Goal: Task Accomplishment & Management: Manage account settings

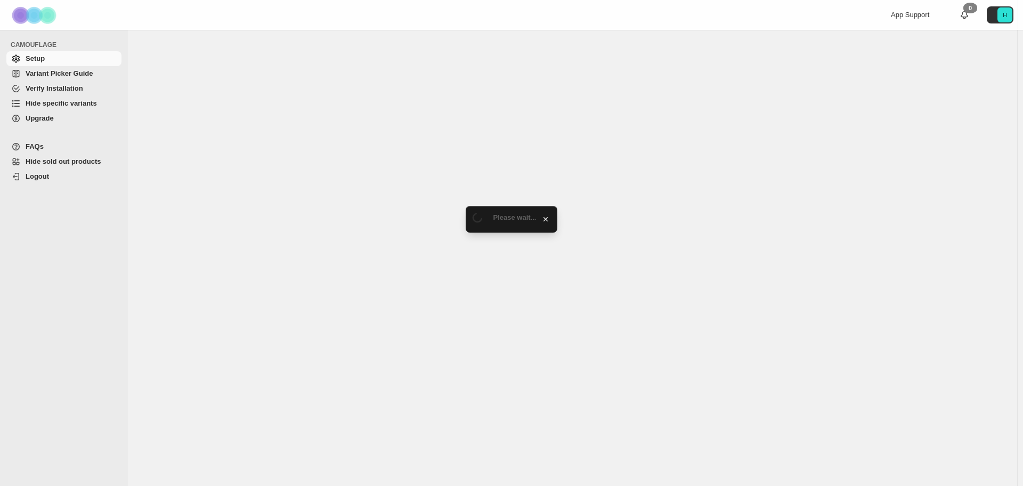
select select "**********"
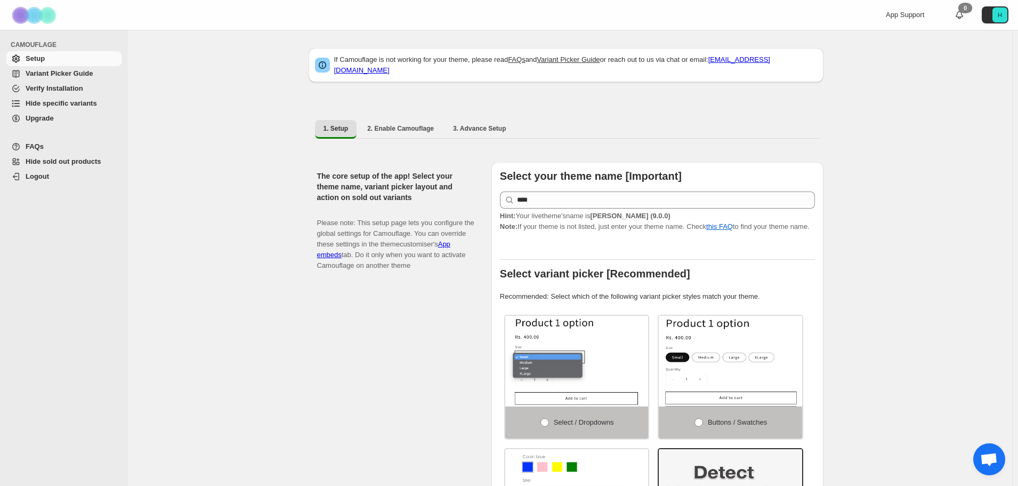
click at [406, 389] on div "The core setup of the app! Select your theme name, variant picker layout and ac…" at bounding box center [400, 383] width 166 height 442
click at [328, 324] on div "The core setup of the app! Select your theme name, variant picker layout and ac…" at bounding box center [400, 383] width 166 height 442
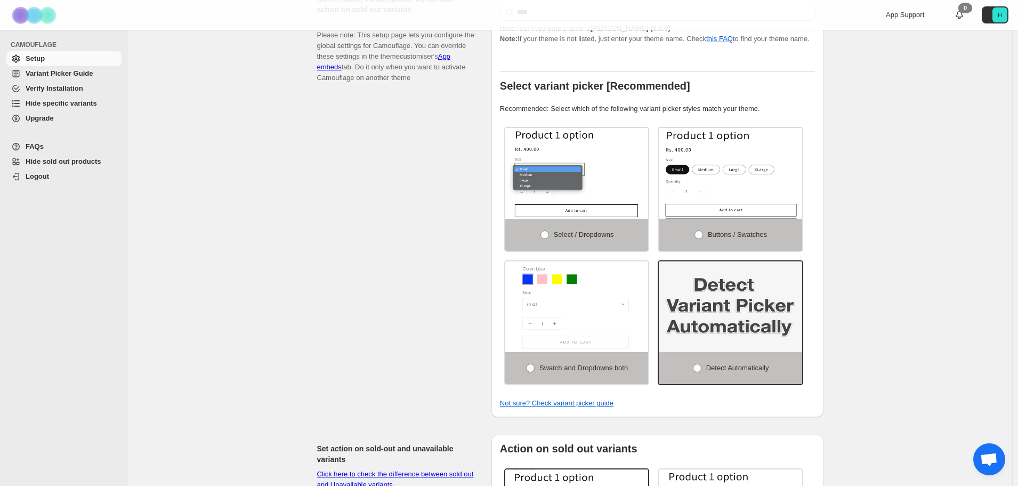
scroll to position [213, 0]
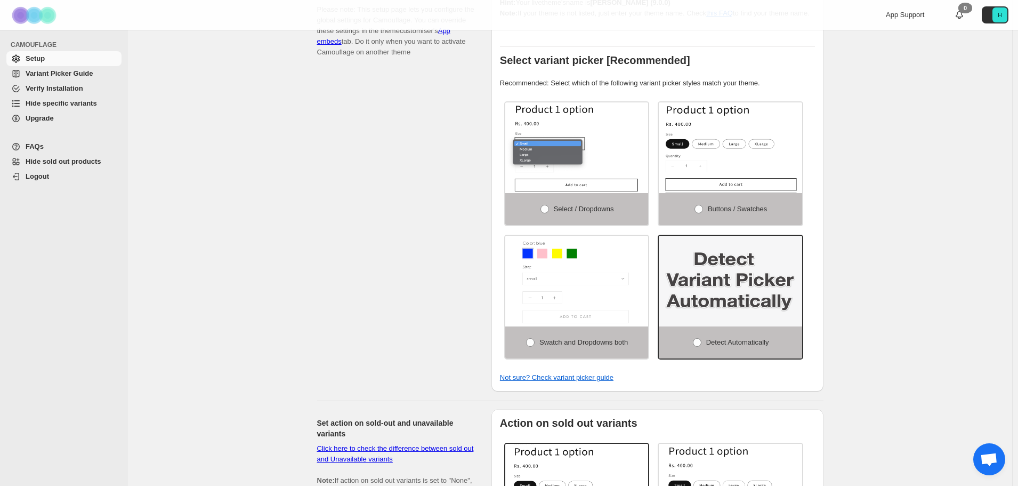
click at [891, 228] on div "If Camouflage is not working for your theme, please read FAQs and Variant Picke…" at bounding box center [570, 415] width 884 height 1197
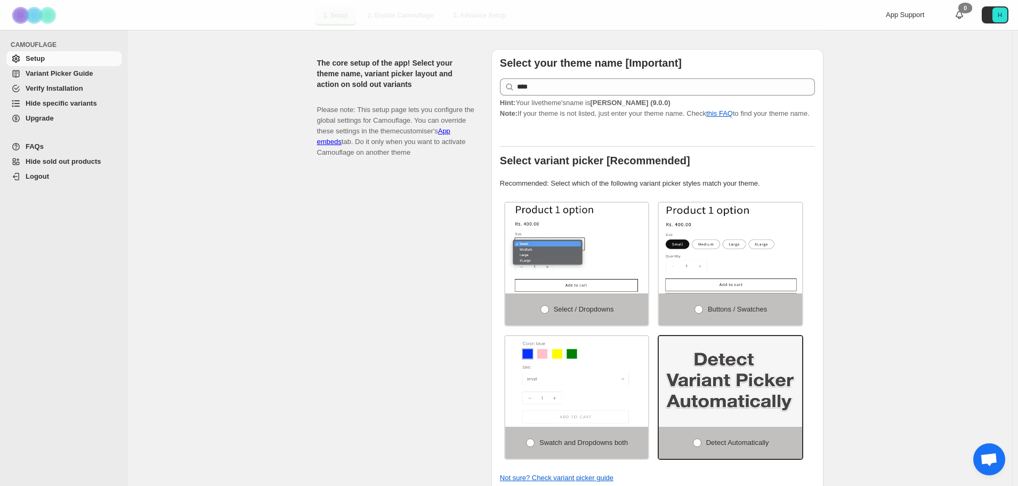
scroll to position [0, 0]
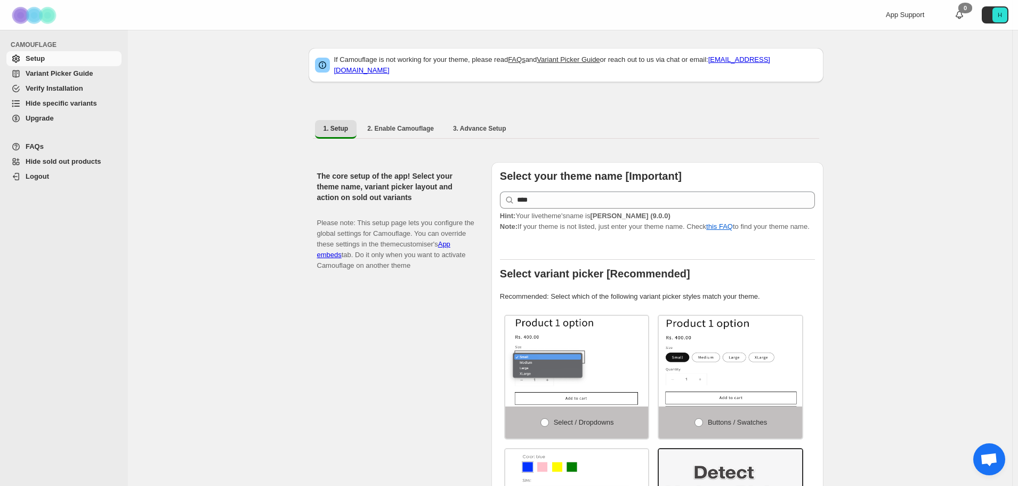
click at [58, 103] on span "Hide specific variants" at bounding box center [61, 103] width 71 height 8
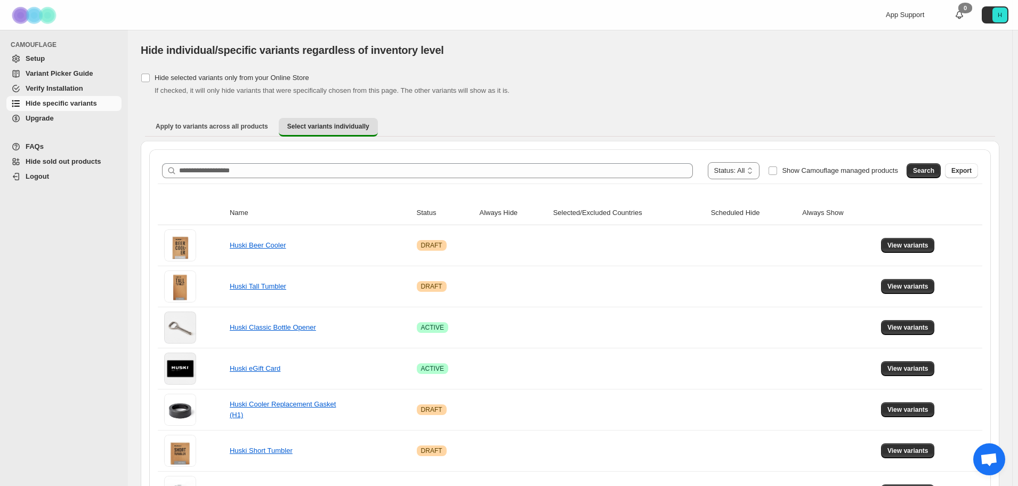
click at [67, 103] on span "Hide specific variants" at bounding box center [61, 103] width 71 height 8
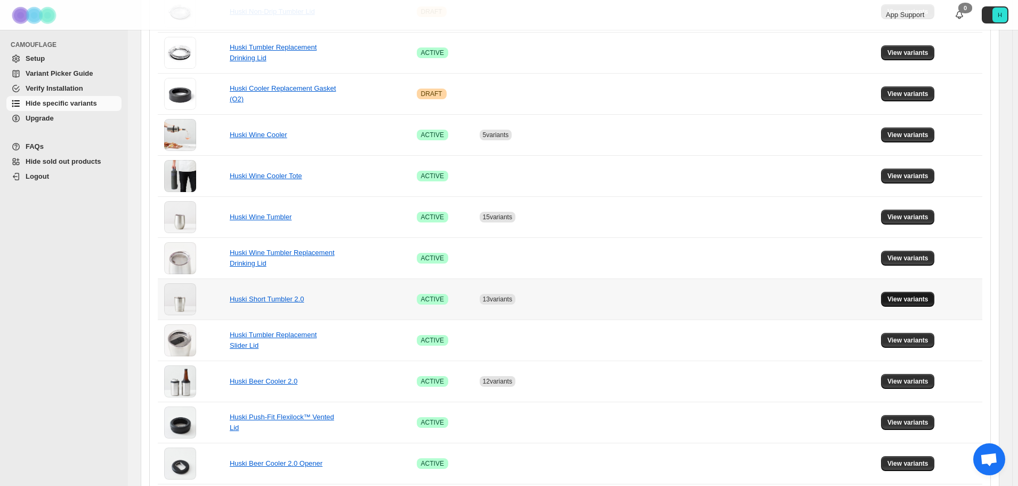
click at [898, 298] on span "View variants" at bounding box center [907, 299] width 41 height 9
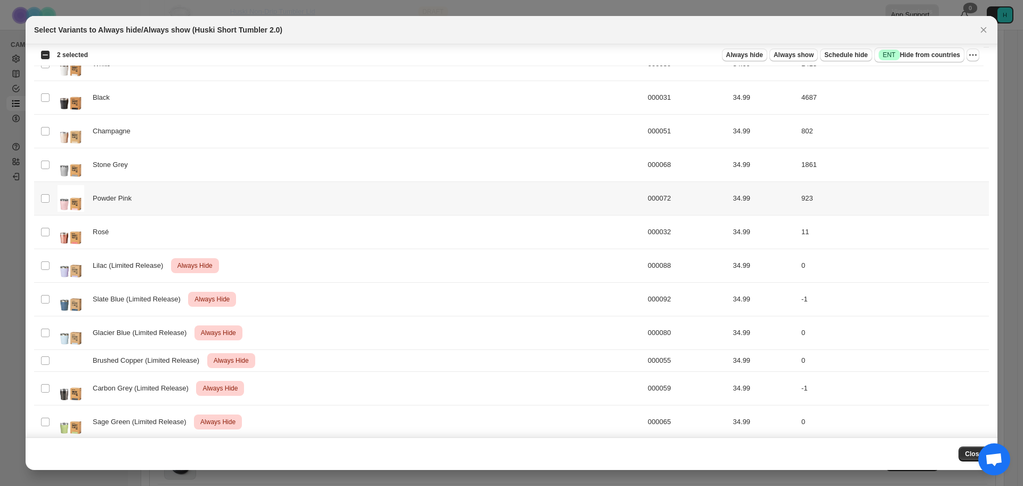
scroll to position [346, 0]
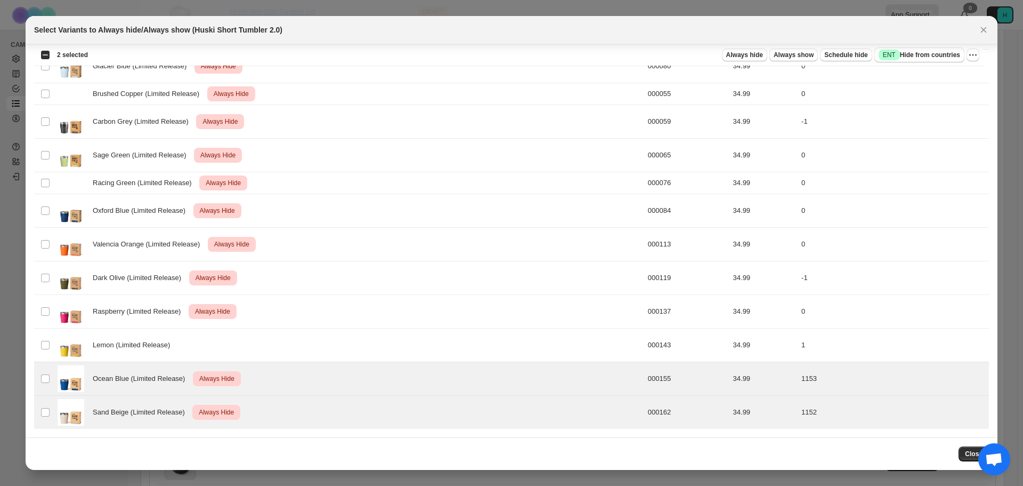
drag, startPoint x: 738, startPoint y: 28, endPoint x: 917, endPoint y: 35, distance: 178.7
click at [738, 28] on div "Select Variants to Always hide/Always show (Huski Short Tumbler 2.0)" at bounding box center [502, 30] width 936 height 11
click at [973, 54] on icon "More actions" at bounding box center [973, 55] width 11 height 11
click at [940, 77] on span "Undo always hide" at bounding box center [923, 76] width 55 height 8
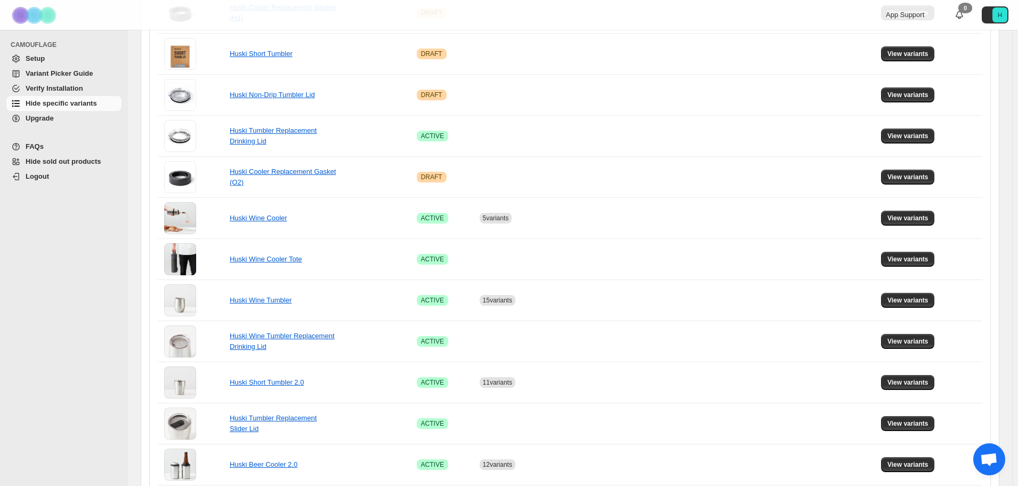
scroll to position [395, 0]
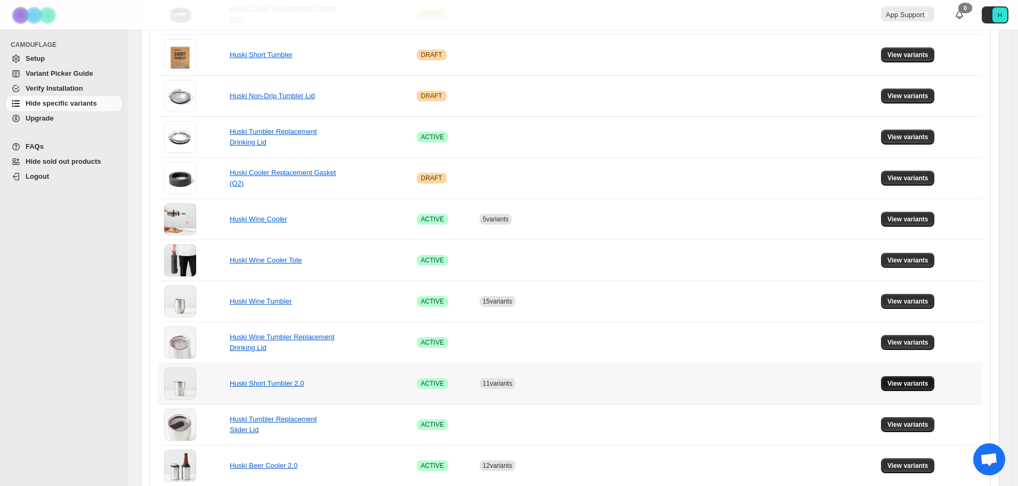
click at [920, 381] on span "View variants" at bounding box center [907, 383] width 41 height 9
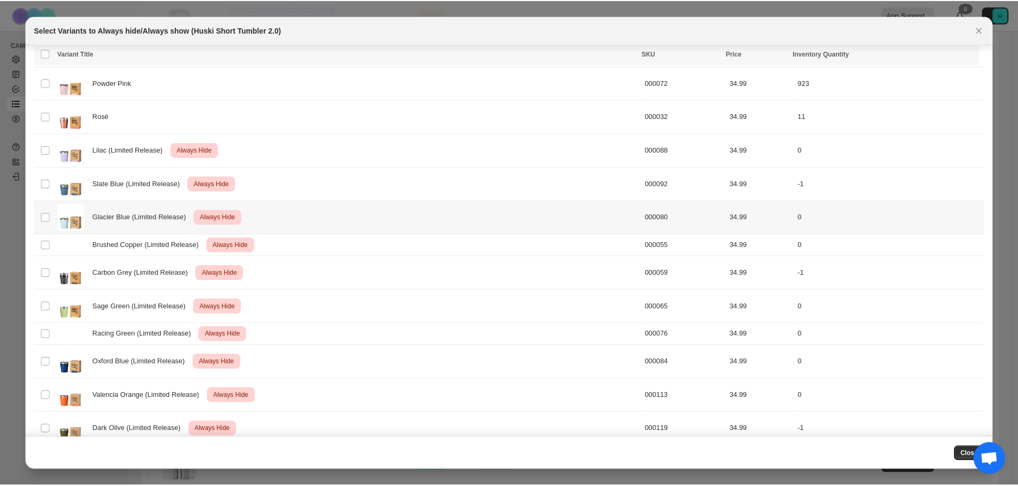
scroll to position [346, 0]
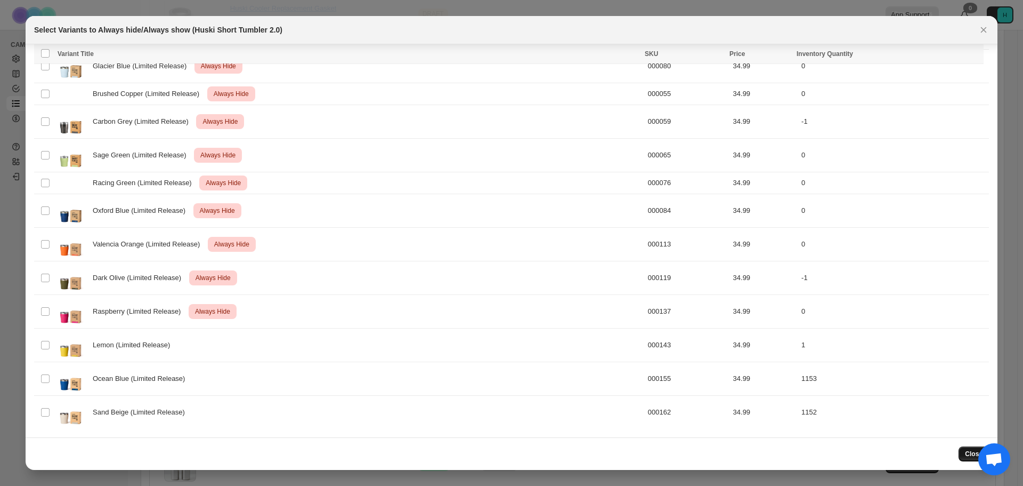
click at [964, 455] on button "Close" at bounding box center [974, 453] width 30 height 15
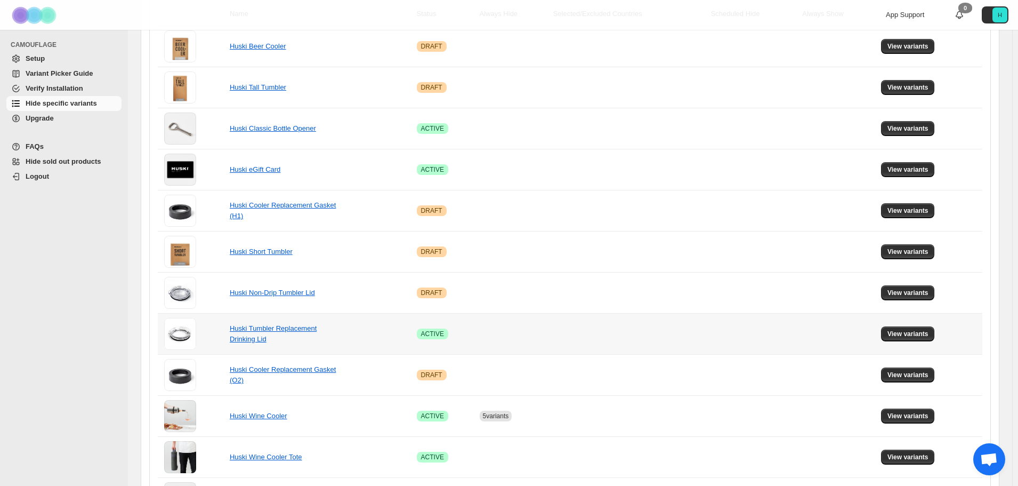
scroll to position [266, 0]
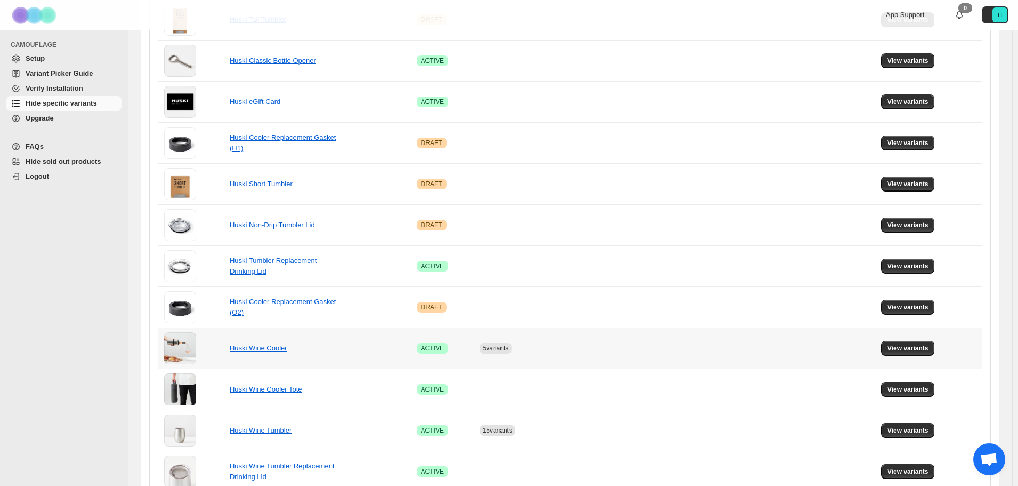
click at [941, 348] on td "View variants" at bounding box center [930, 347] width 104 height 41
click at [928, 349] on span "View variants" at bounding box center [907, 348] width 41 height 9
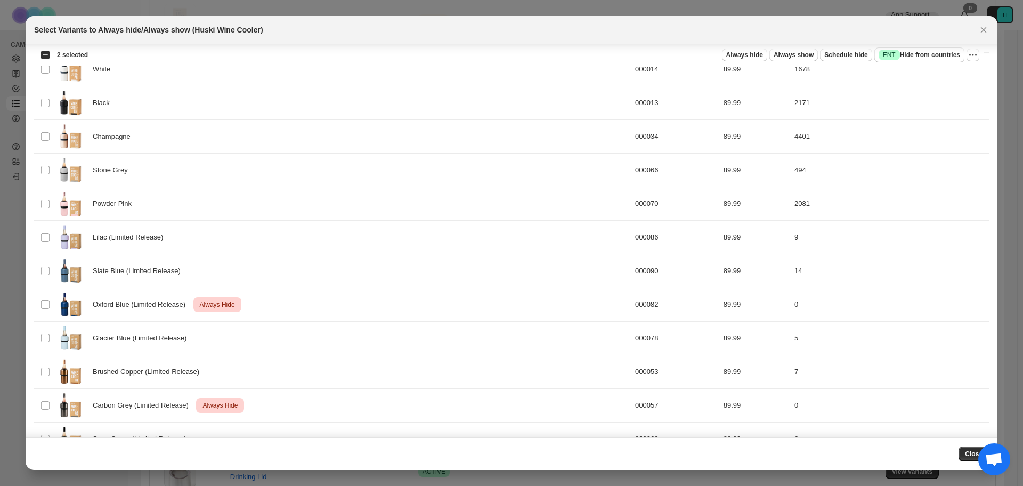
scroll to position [0, 0]
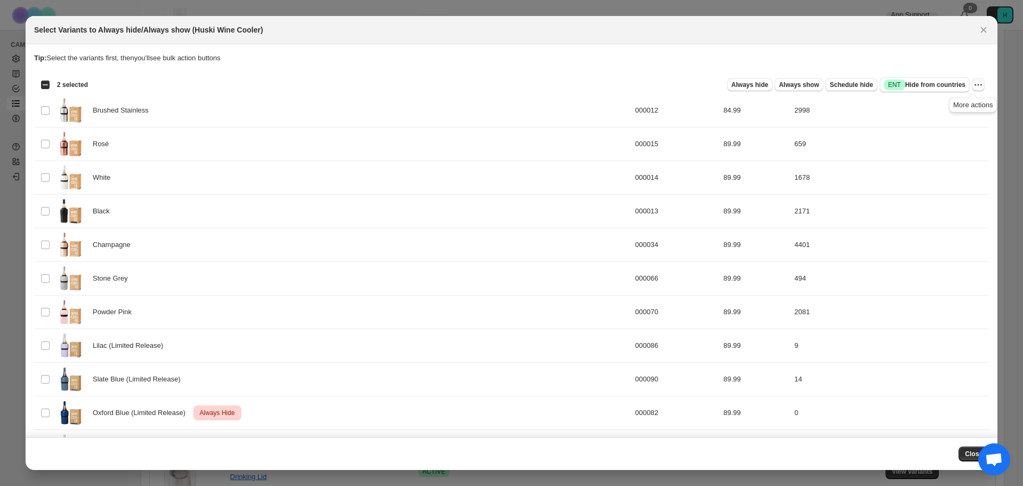
click at [979, 84] on button "More actions" at bounding box center [978, 84] width 13 height 13
click at [958, 110] on span "Undo always hide" at bounding box center [934, 106] width 77 height 11
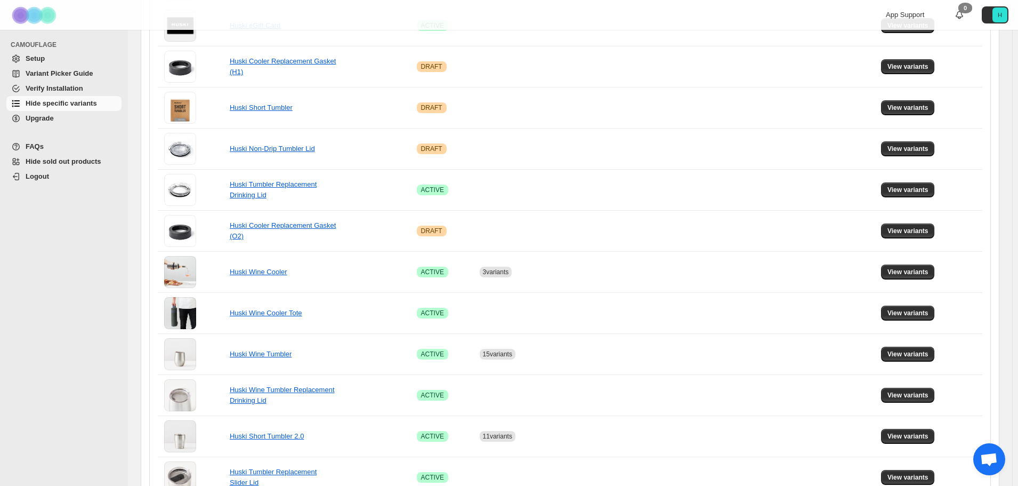
scroll to position [342, 0]
click at [911, 276] on span "View variants" at bounding box center [907, 272] width 41 height 9
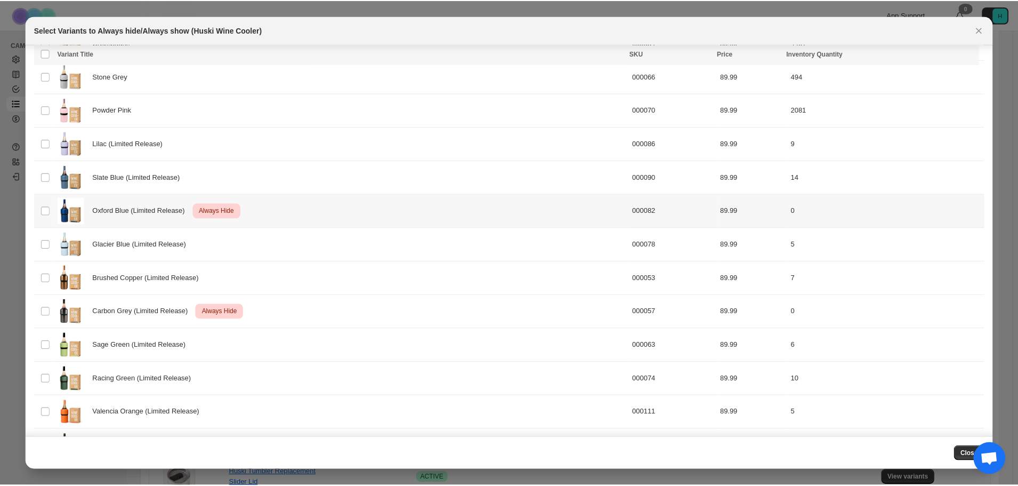
scroll to position [370, 0]
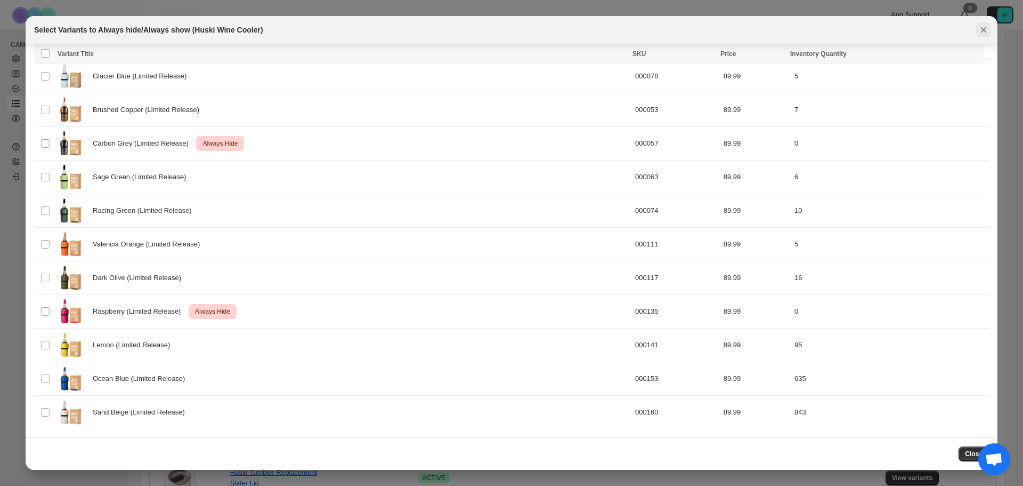
click at [984, 26] on icon "Close" at bounding box center [984, 30] width 11 height 11
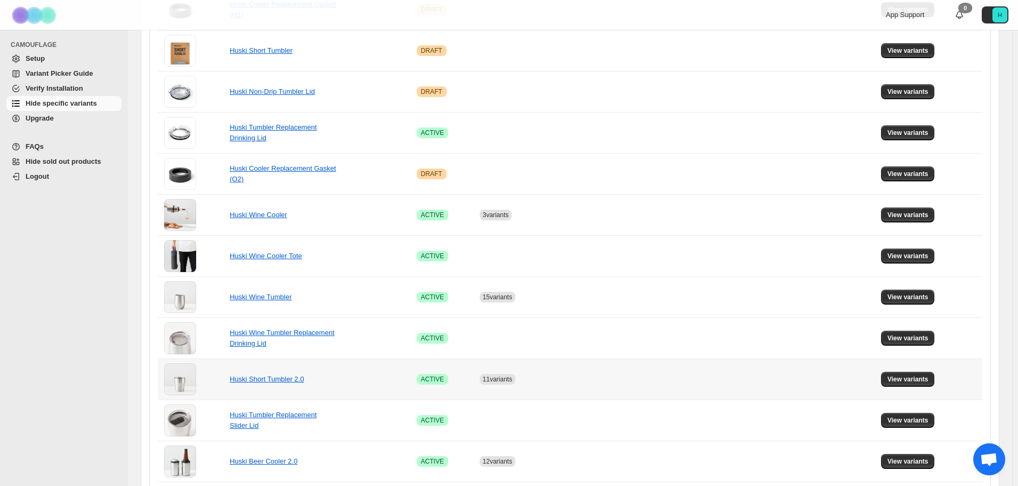
scroll to position [502, 0]
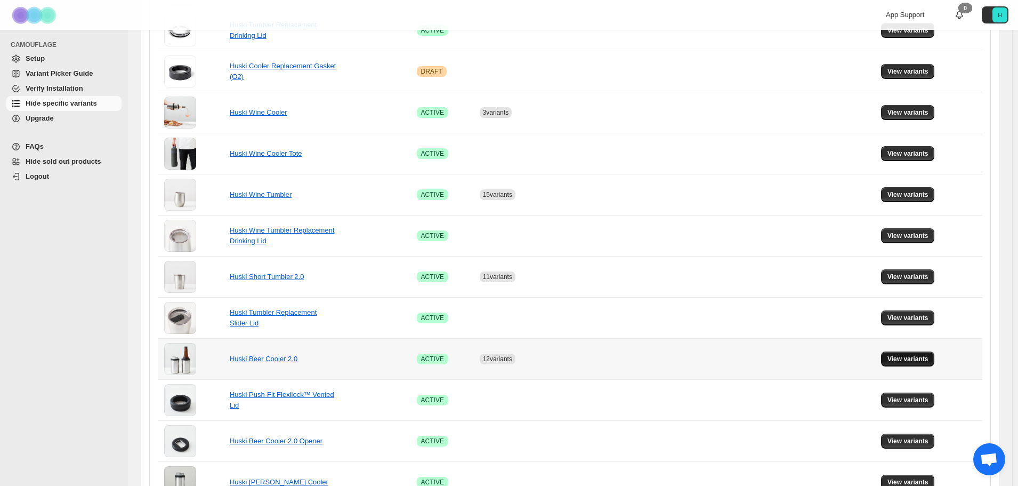
click at [927, 362] on span "View variants" at bounding box center [907, 358] width 41 height 9
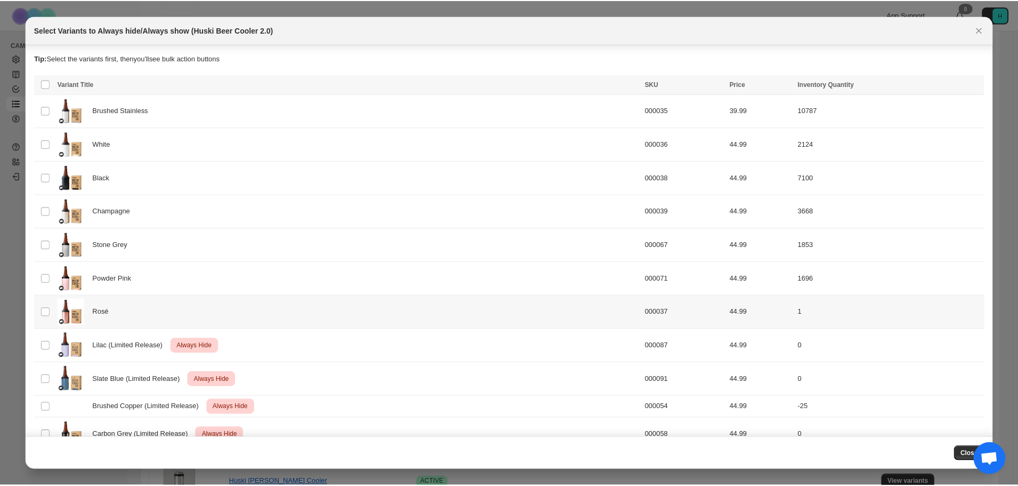
scroll to position [335, 0]
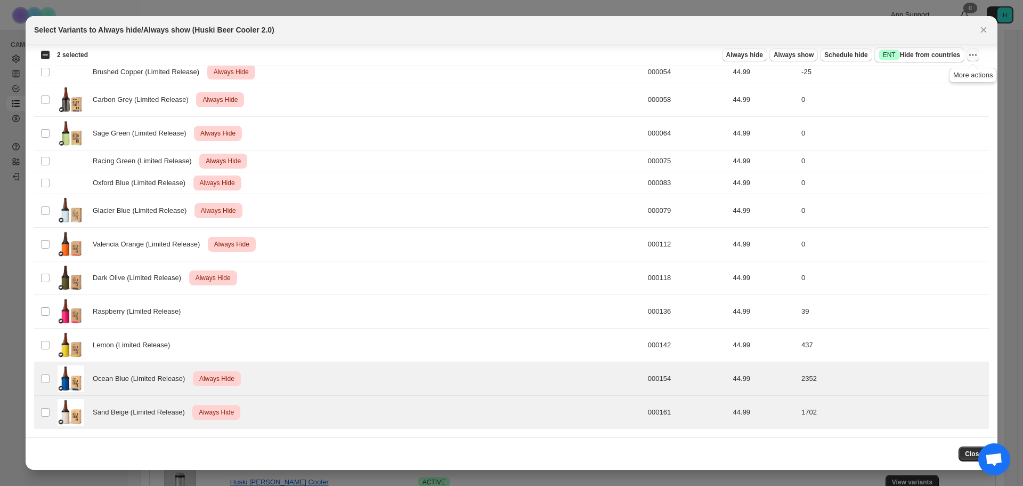
click at [977, 54] on icon "More actions" at bounding box center [973, 55] width 11 height 11
drag, startPoint x: 956, startPoint y: 79, endPoint x: 667, endPoint y: 37, distance: 292.4
click at [973, 53] on icon "More actions" at bounding box center [973, 55] width 11 height 11
click at [947, 78] on span "Undo always hide" at bounding box center [934, 76] width 77 height 11
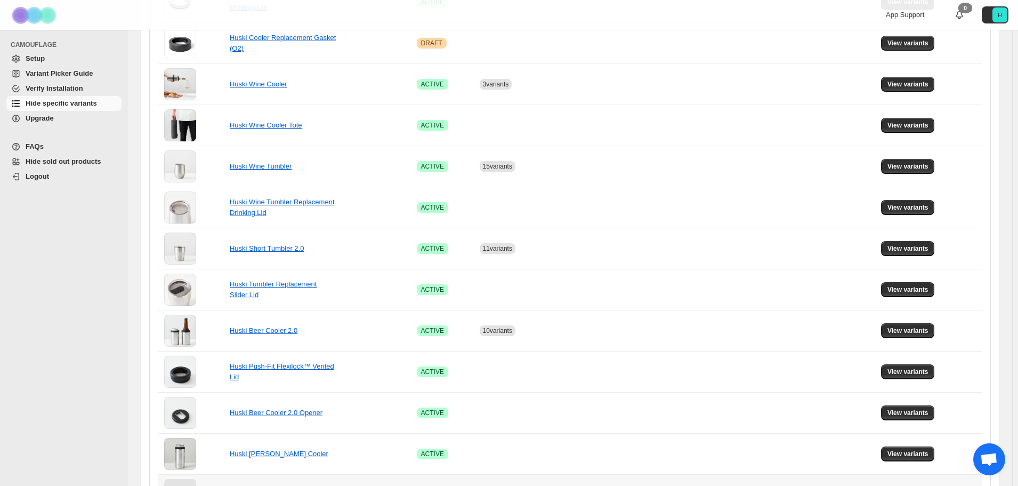
scroll to position [609, 0]
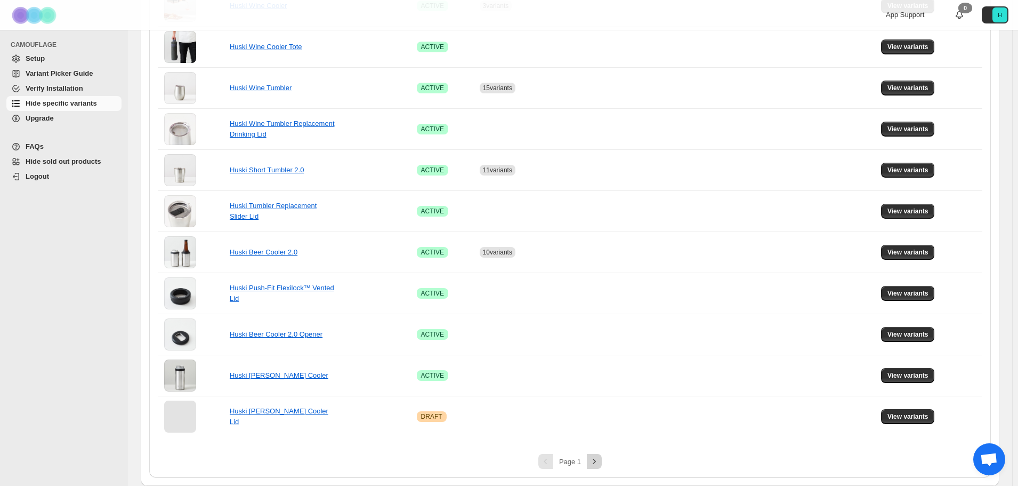
click at [593, 462] on icon "Next" at bounding box center [594, 461] width 11 height 11
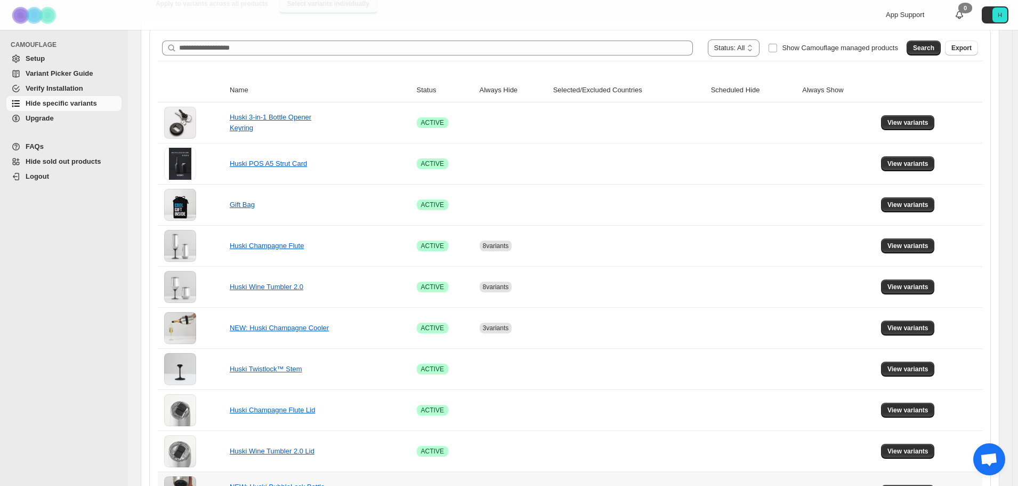
scroll to position [120, 0]
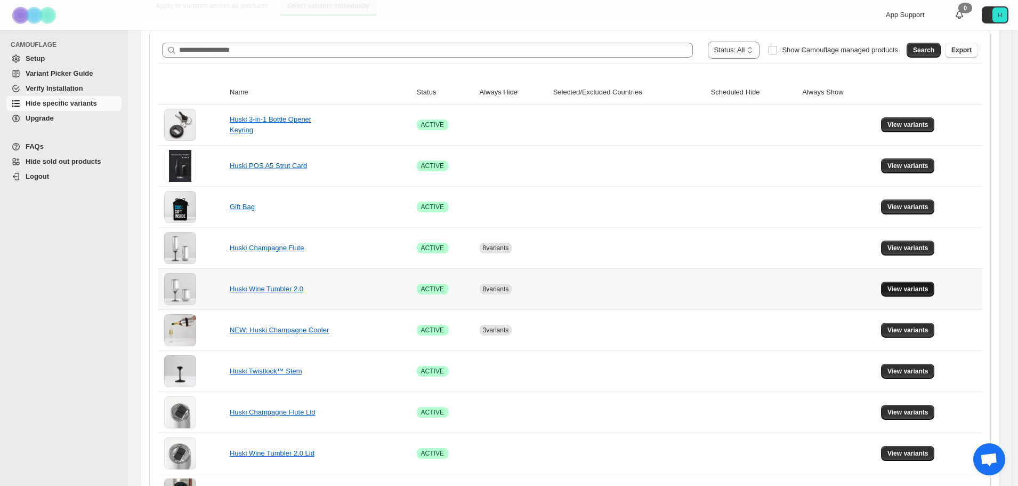
click at [909, 287] on span "View variants" at bounding box center [907, 289] width 41 height 9
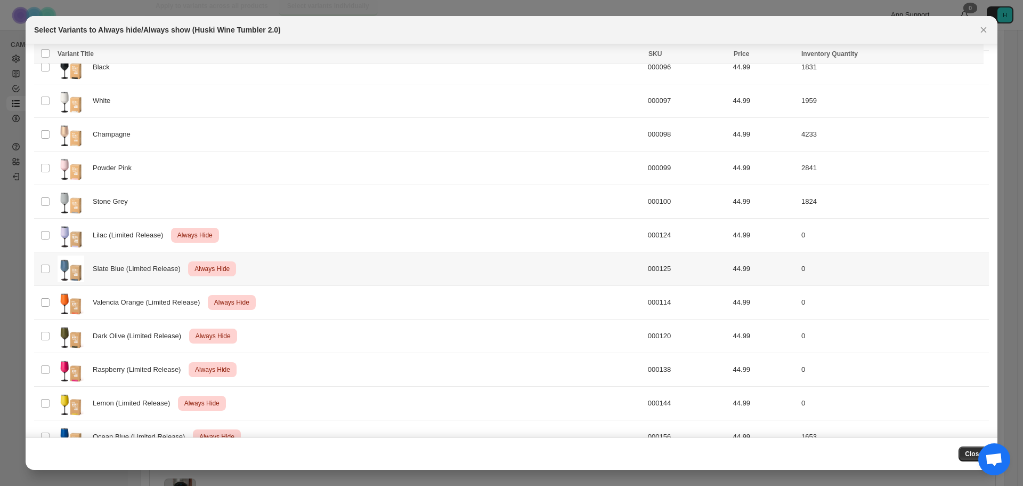
scroll to position [135, 0]
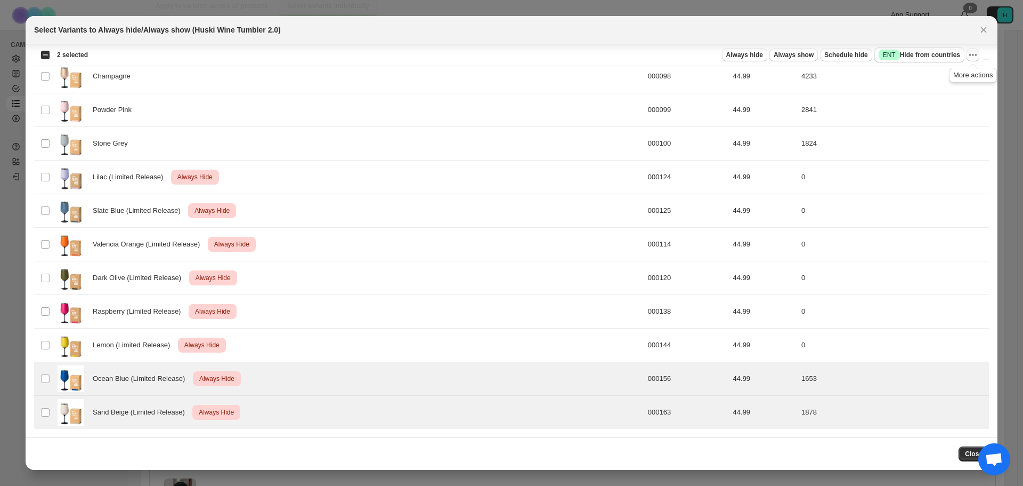
click at [974, 51] on icon "More actions" at bounding box center [973, 55] width 11 height 11
click at [934, 81] on span "Undo always hide" at bounding box center [934, 76] width 77 height 11
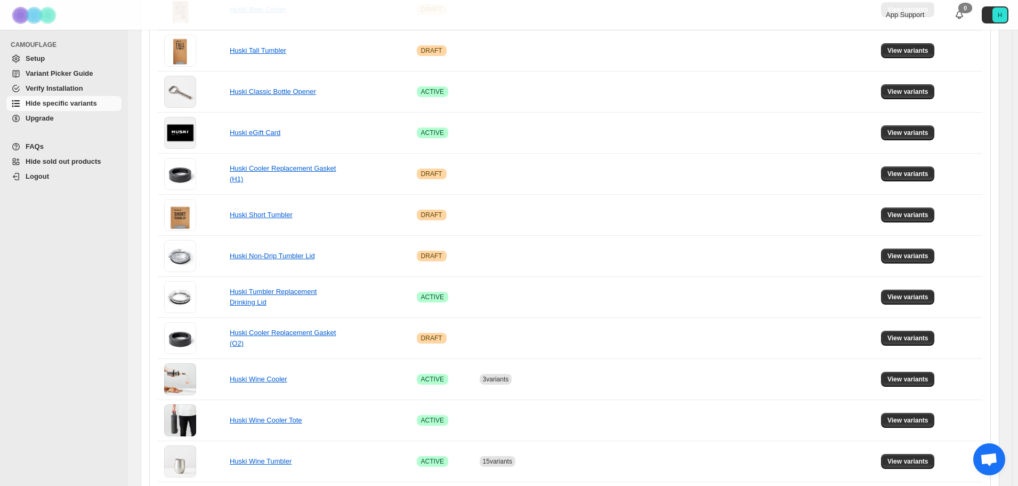
scroll to position [609, 0]
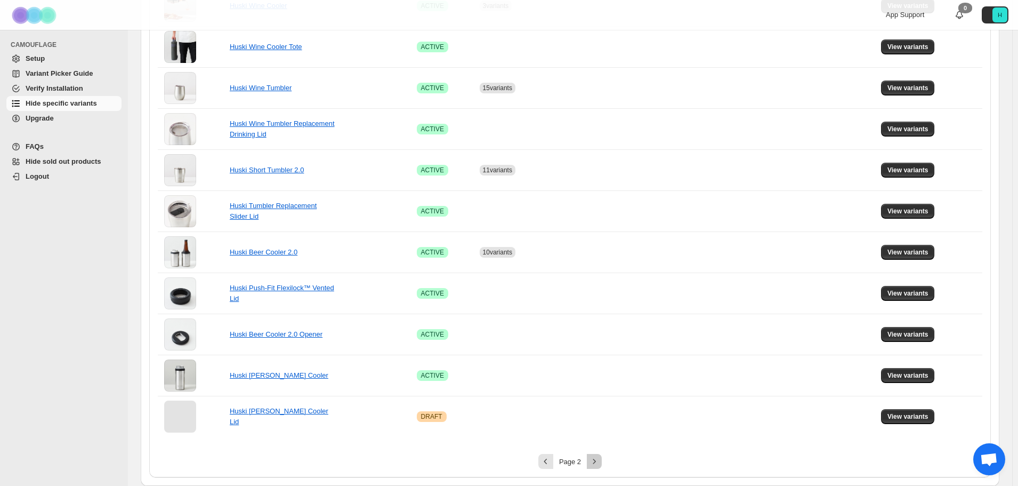
click at [602, 460] on button "Next" at bounding box center [594, 461] width 15 height 15
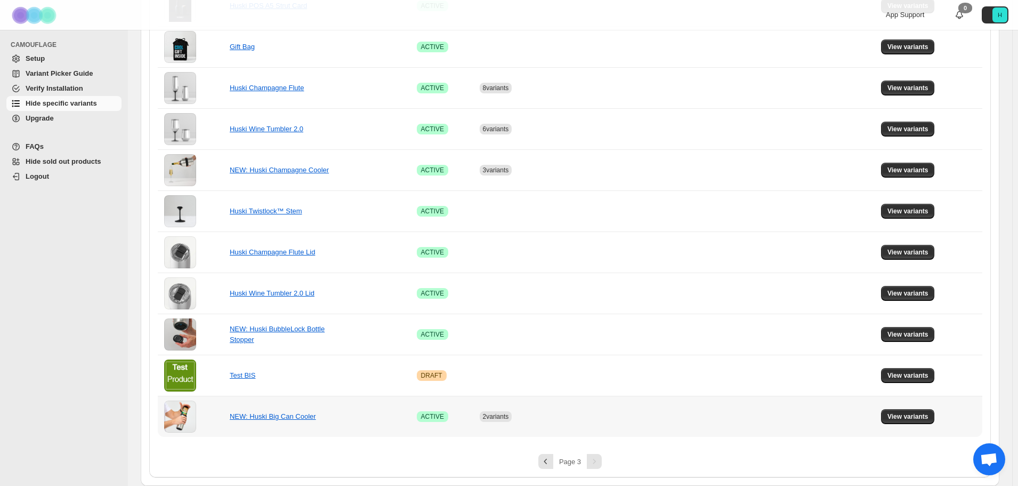
scroll to position [0, 0]
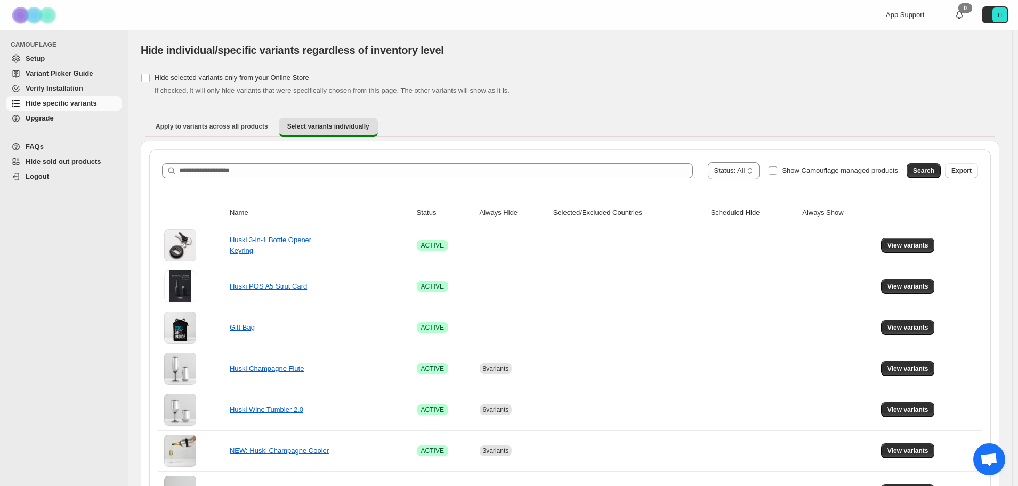
click at [220, 136] on div "Apply to variants across all products Select variants individually More views A…" at bounding box center [570, 127] width 859 height 28
click at [222, 132] on button "Apply to variants across all products" at bounding box center [212, 126] width 130 height 17
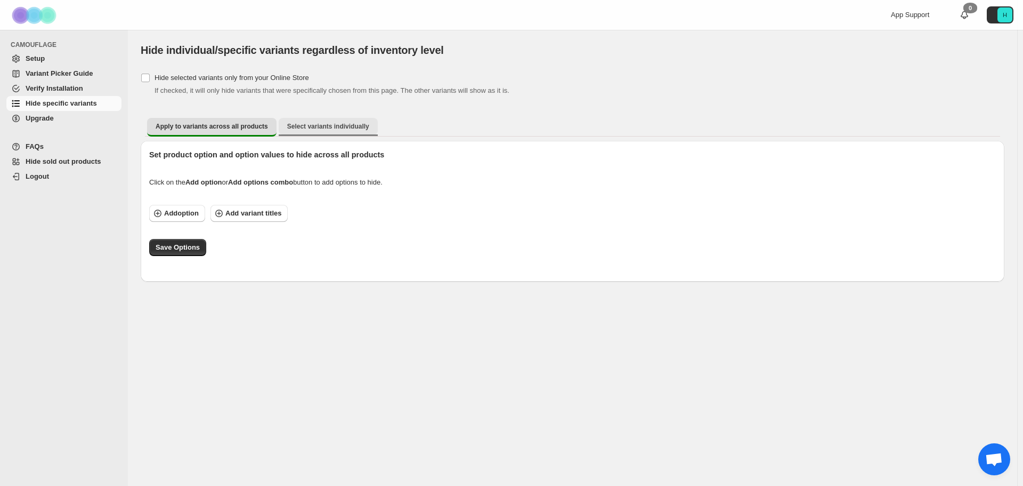
click at [296, 133] on button "Select variants individually" at bounding box center [328, 126] width 99 height 17
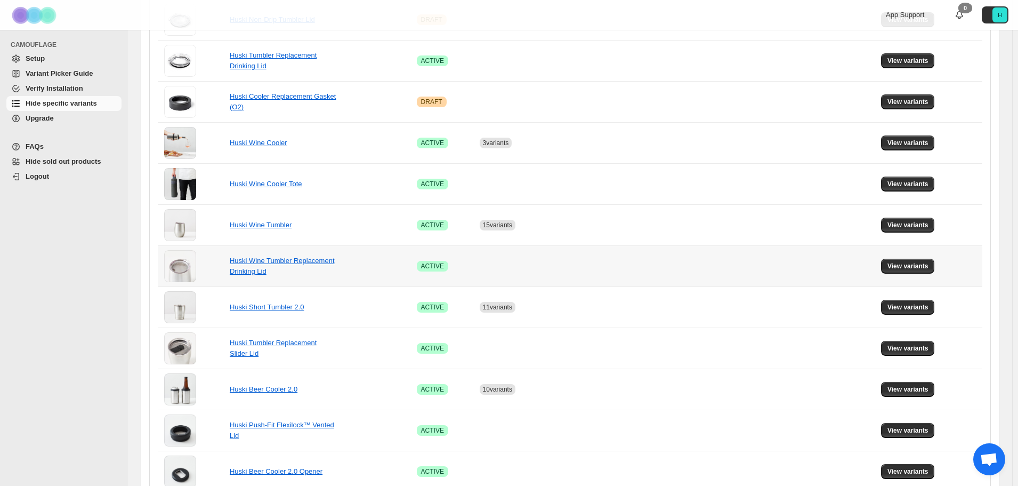
scroll to position [609, 0]
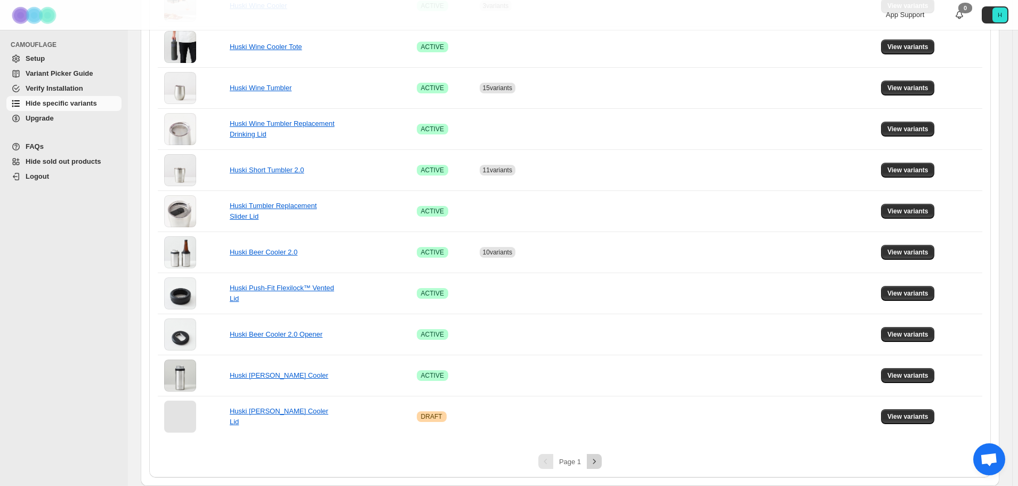
click at [593, 455] on button "Next" at bounding box center [594, 461] width 15 height 15
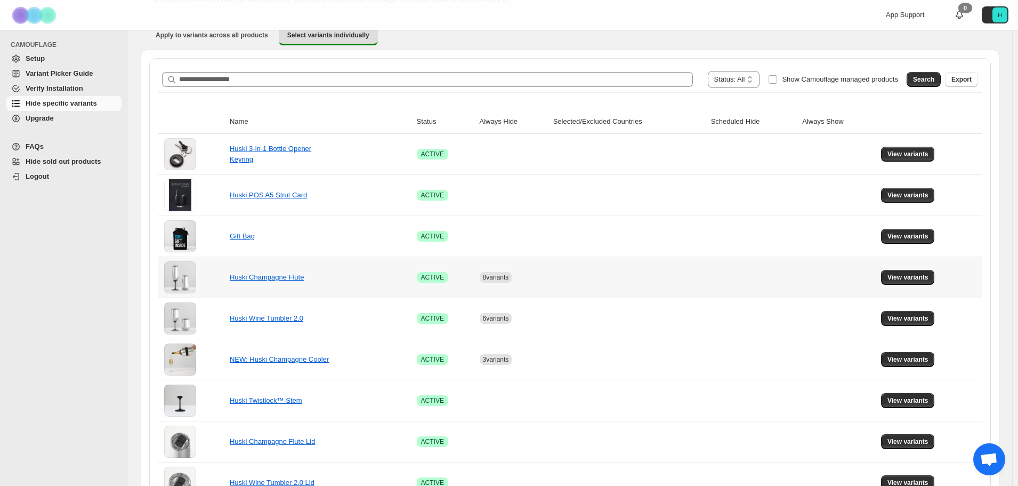
scroll to position [174, 0]
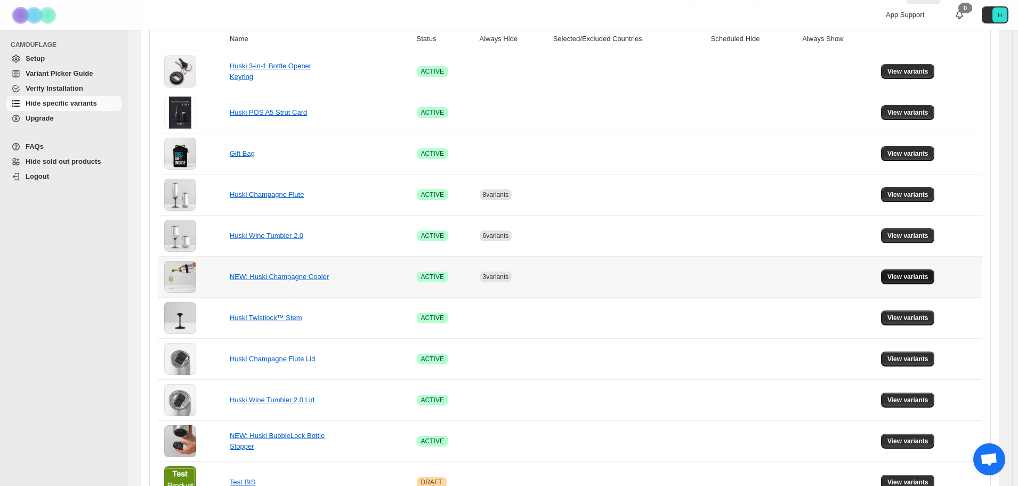
click at [906, 272] on button "View variants" at bounding box center [908, 276] width 54 height 15
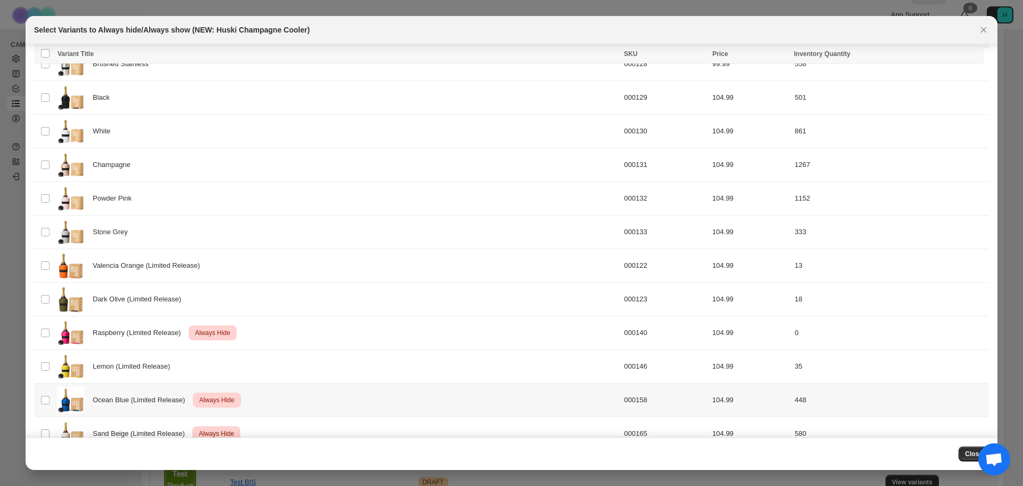
scroll to position [68, 0]
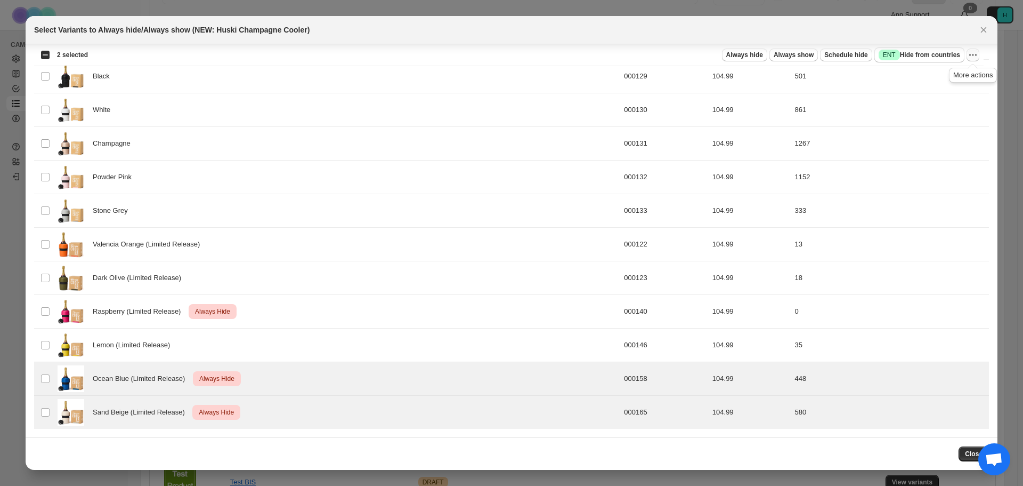
click at [971, 54] on icon "More actions" at bounding box center [973, 55] width 11 height 11
click at [949, 74] on span "Undo always hide" at bounding box center [934, 76] width 77 height 11
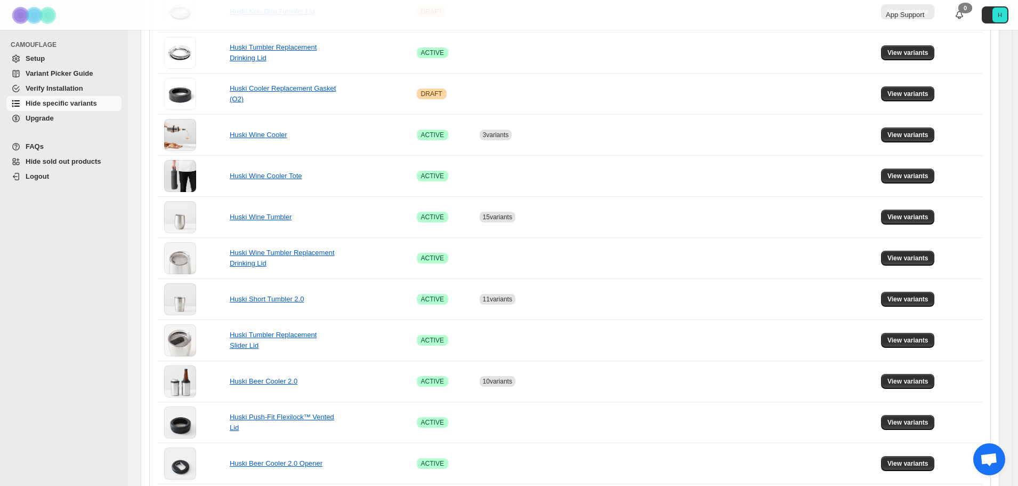
scroll to position [609, 0]
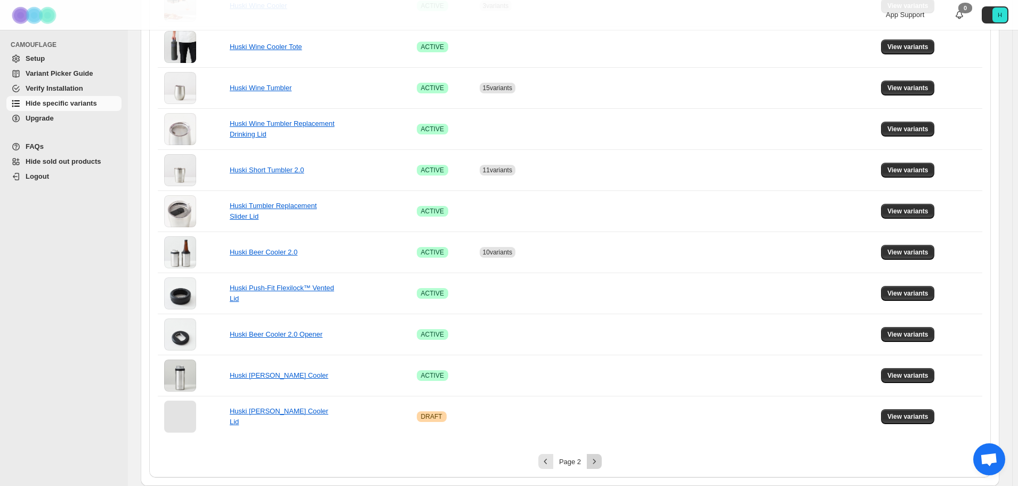
click at [594, 462] on icon "Next" at bounding box center [594, 461] width 11 height 11
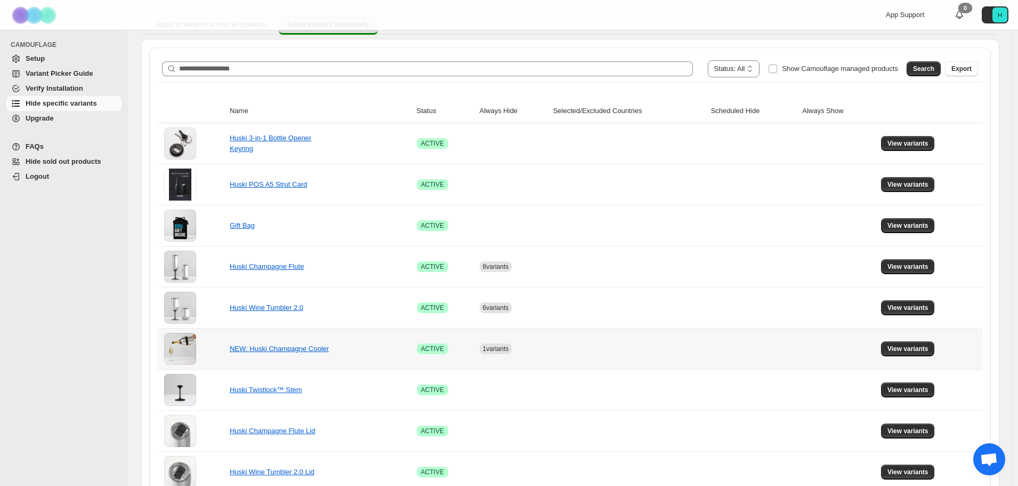
scroll to position [107, 0]
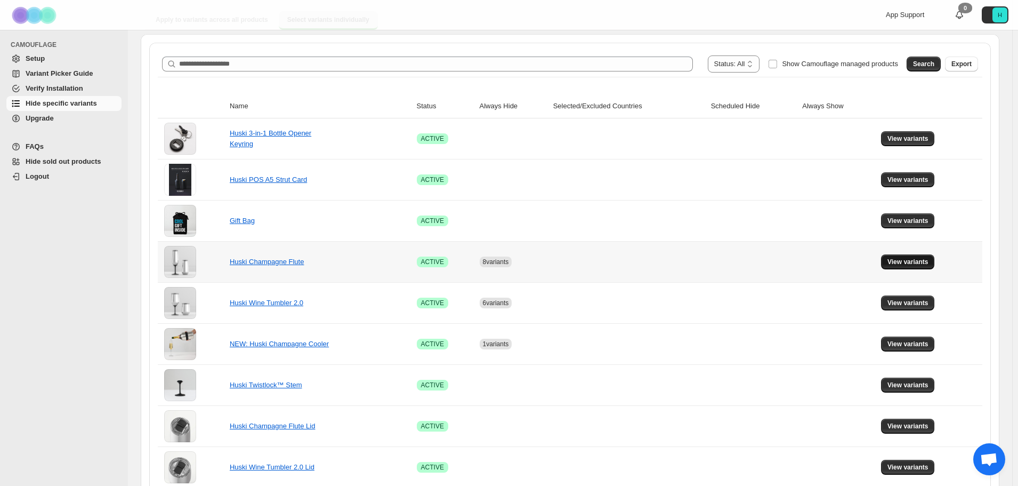
click at [900, 265] on span "View variants" at bounding box center [907, 261] width 41 height 9
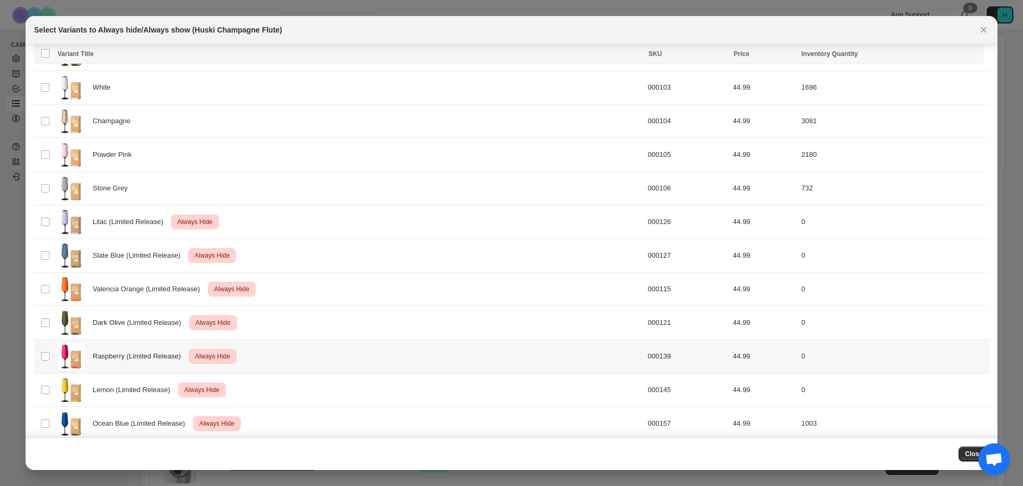
scroll to position [135, 0]
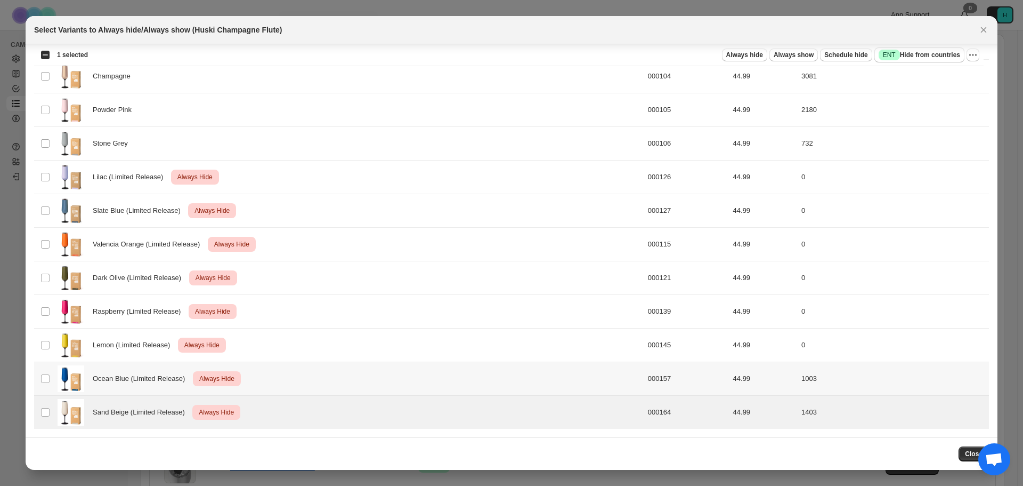
click at [46, 371] on td "Select product variant" at bounding box center [44, 379] width 20 height 34
click at [972, 51] on icon "More actions" at bounding box center [973, 55] width 11 height 11
click at [952, 79] on span "Undo always hide" at bounding box center [934, 76] width 77 height 11
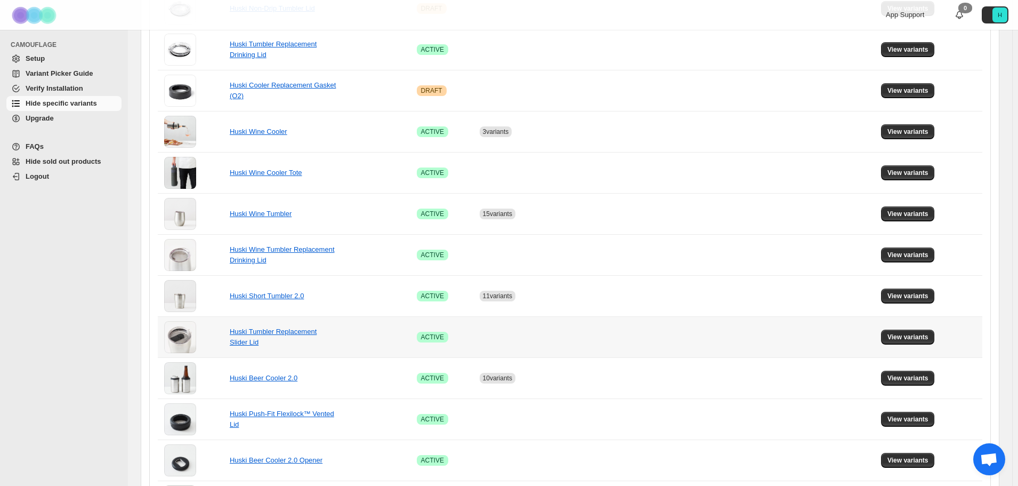
scroll to position [502, 0]
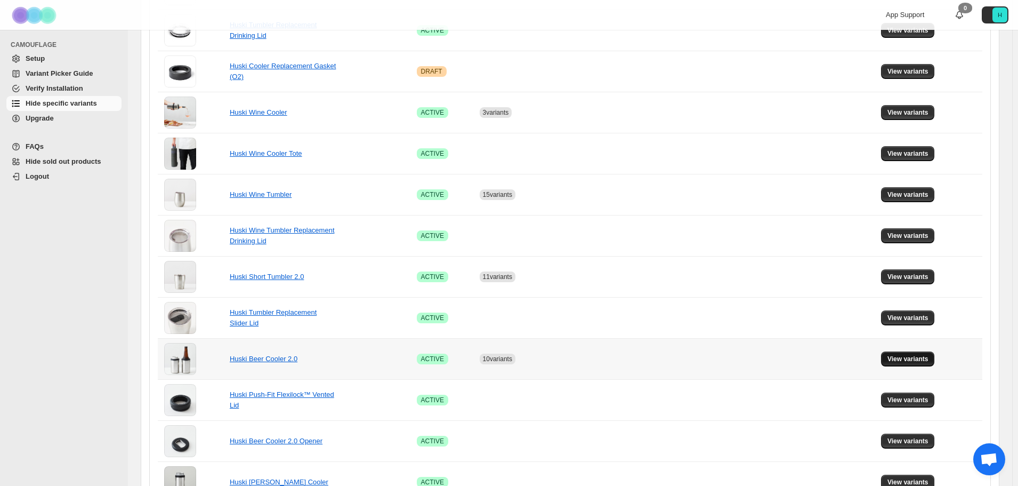
click at [899, 354] on button "View variants" at bounding box center [908, 358] width 54 height 15
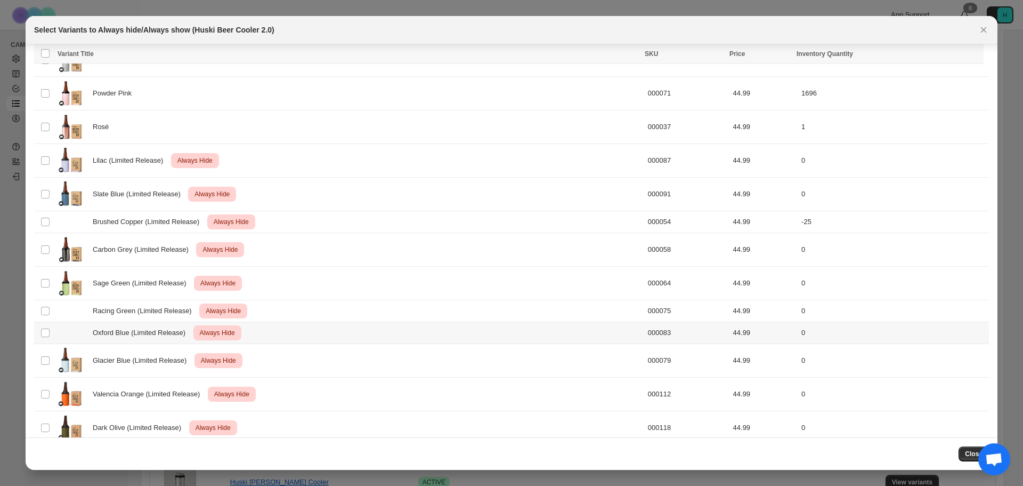
scroll to position [335, 0]
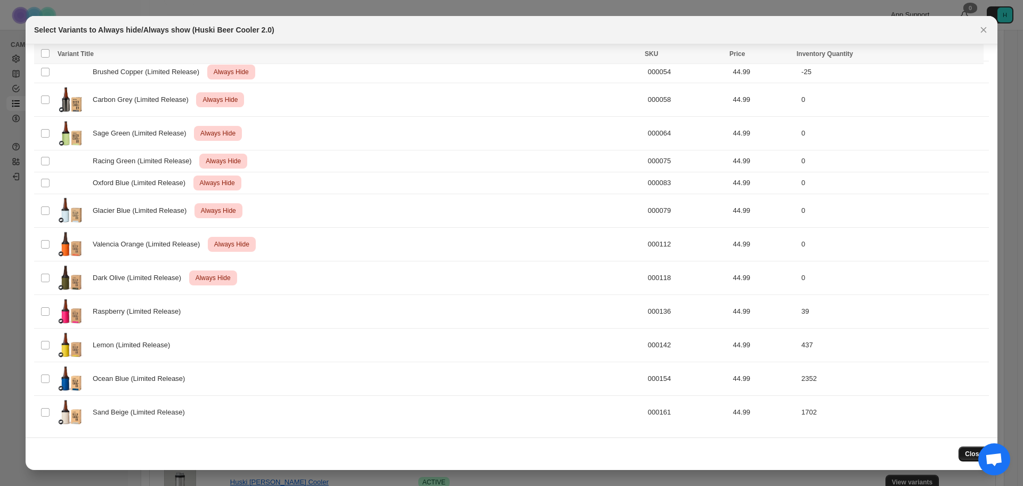
click at [972, 456] on span "Close" at bounding box center [974, 453] width 18 height 9
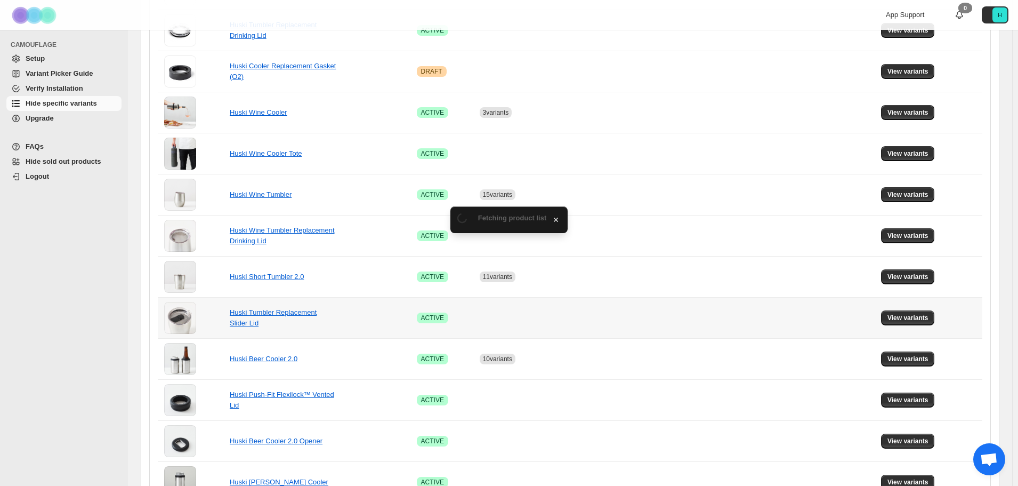
scroll to position [609, 0]
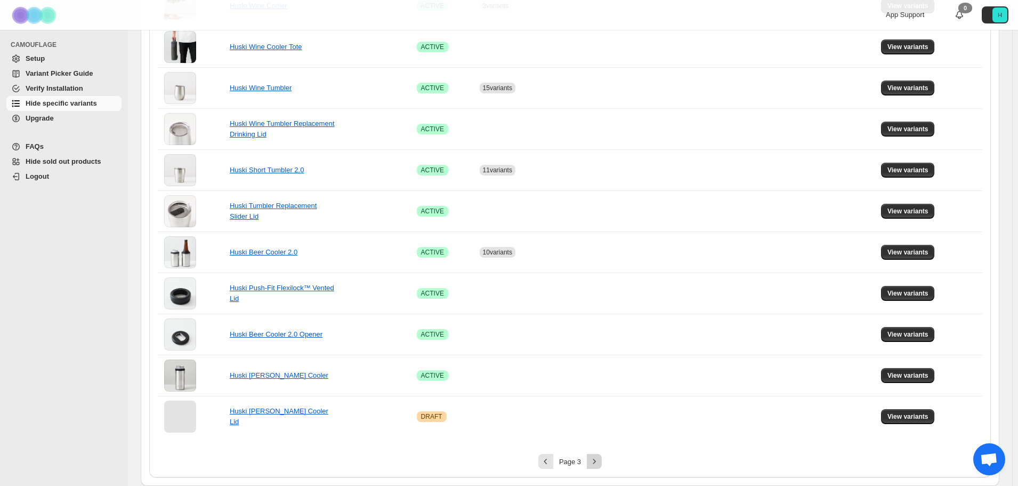
click at [599, 463] on icon "Next" at bounding box center [594, 461] width 11 height 11
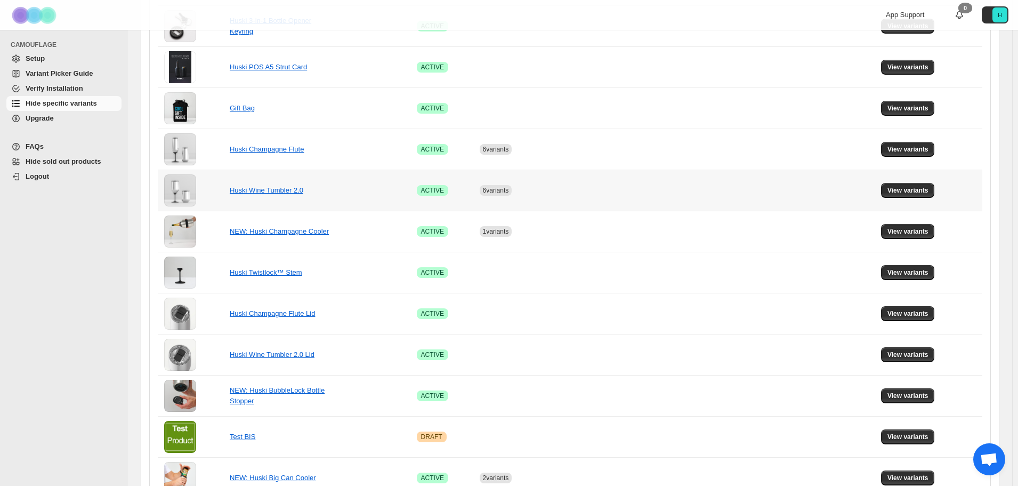
scroll to position [280, 0]
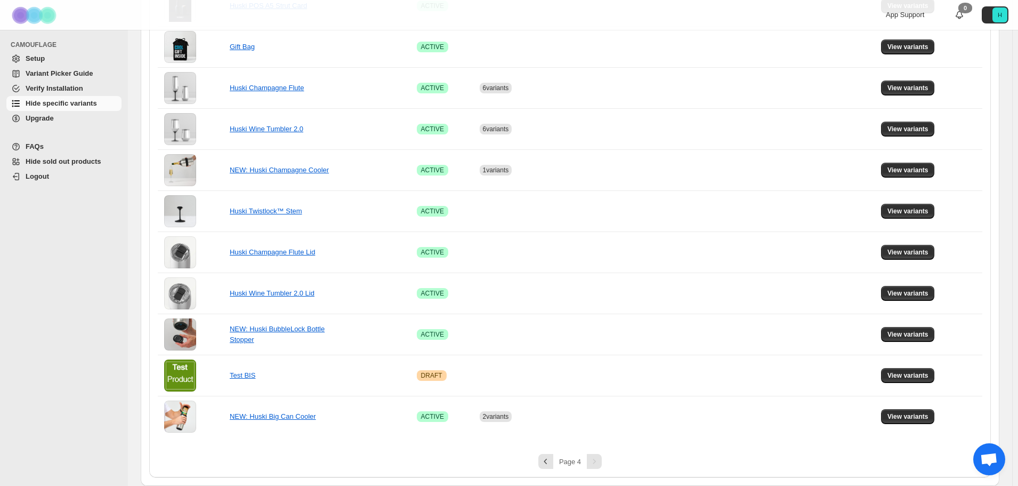
click at [597, 458] on div "Pagination" at bounding box center [594, 461] width 15 height 15
click at [923, 415] on span "View variants" at bounding box center [907, 416] width 41 height 9
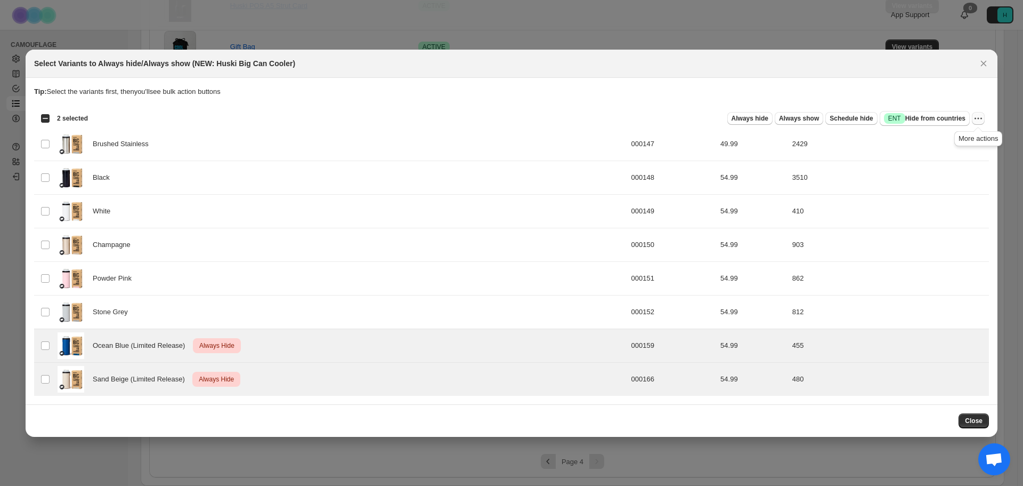
click at [981, 118] on icon "More actions" at bounding box center [982, 118] width 2 height 2
click at [958, 142] on span "Undo always hide" at bounding box center [939, 139] width 77 height 11
